Goal: Find contact information: Find contact information

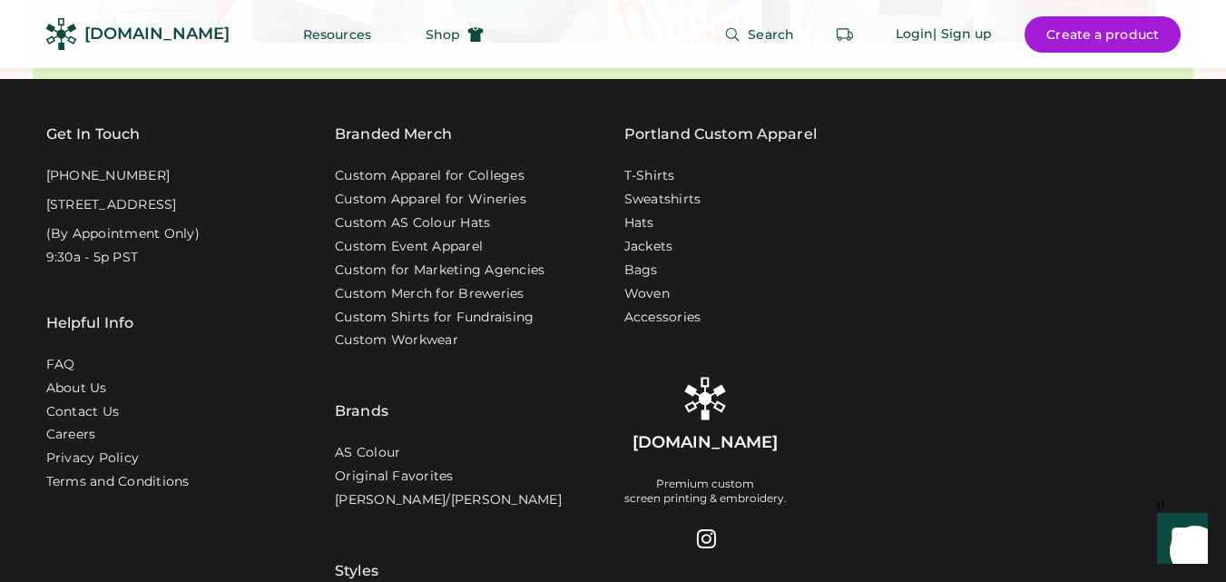
scroll to position [5808, 0]
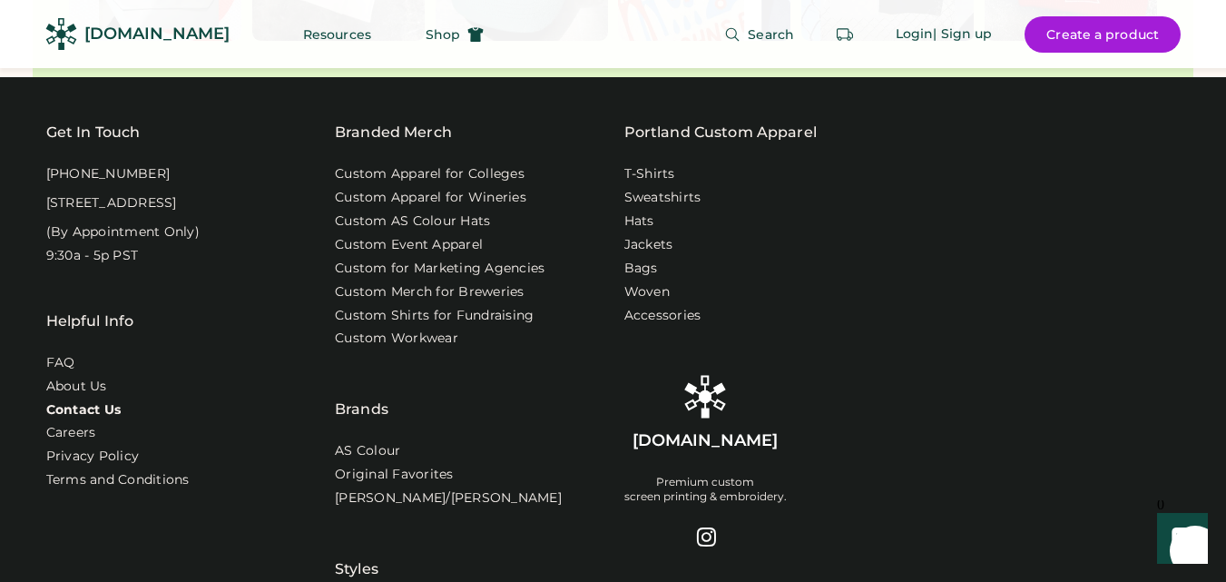
click at [101, 401] on link "Contact Us" at bounding box center [83, 410] width 75 height 18
click at [66, 401] on link "Contact Us" at bounding box center [83, 410] width 75 height 18
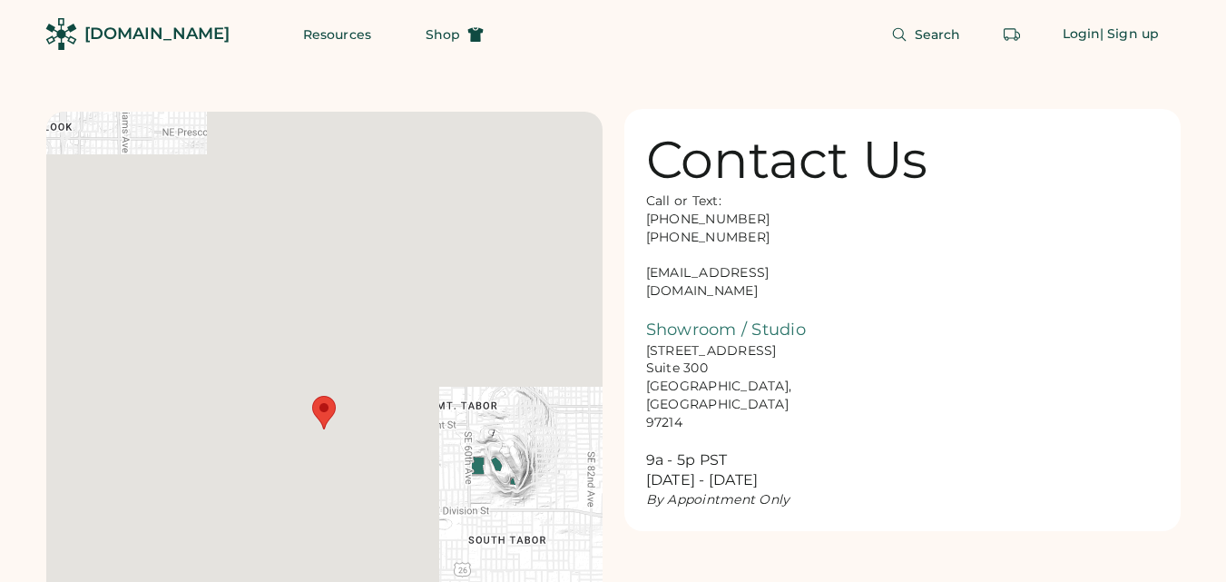
click at [670, 276] on div "Call or Text: 888-299-3595 503-954-3595 hello@rendered.co Showroom / Studio 916…" at bounding box center [737, 350] width 182 height 317
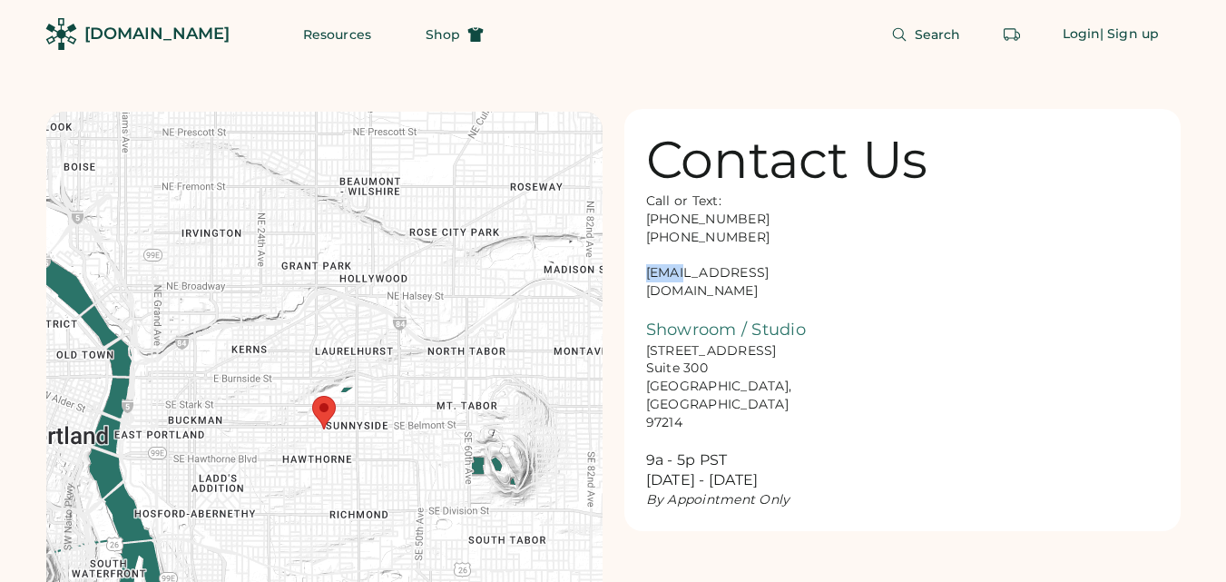
click at [670, 276] on div "Call or Text: 888-299-3595 503-954-3595 hello@rendered.co Showroom / Studio 916…" at bounding box center [737, 350] width 182 height 317
